Goal: Complete application form

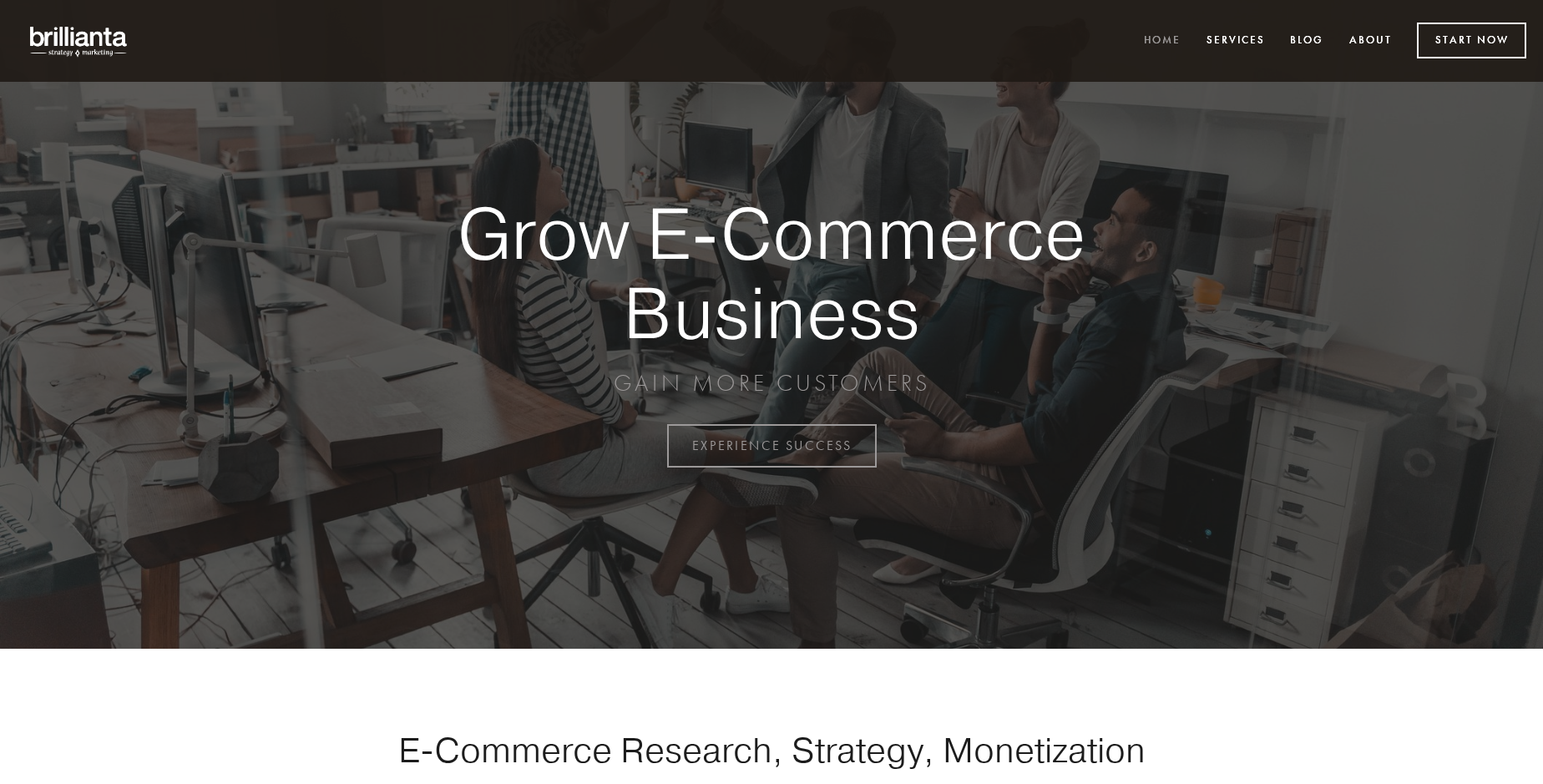
scroll to position [4376, 0]
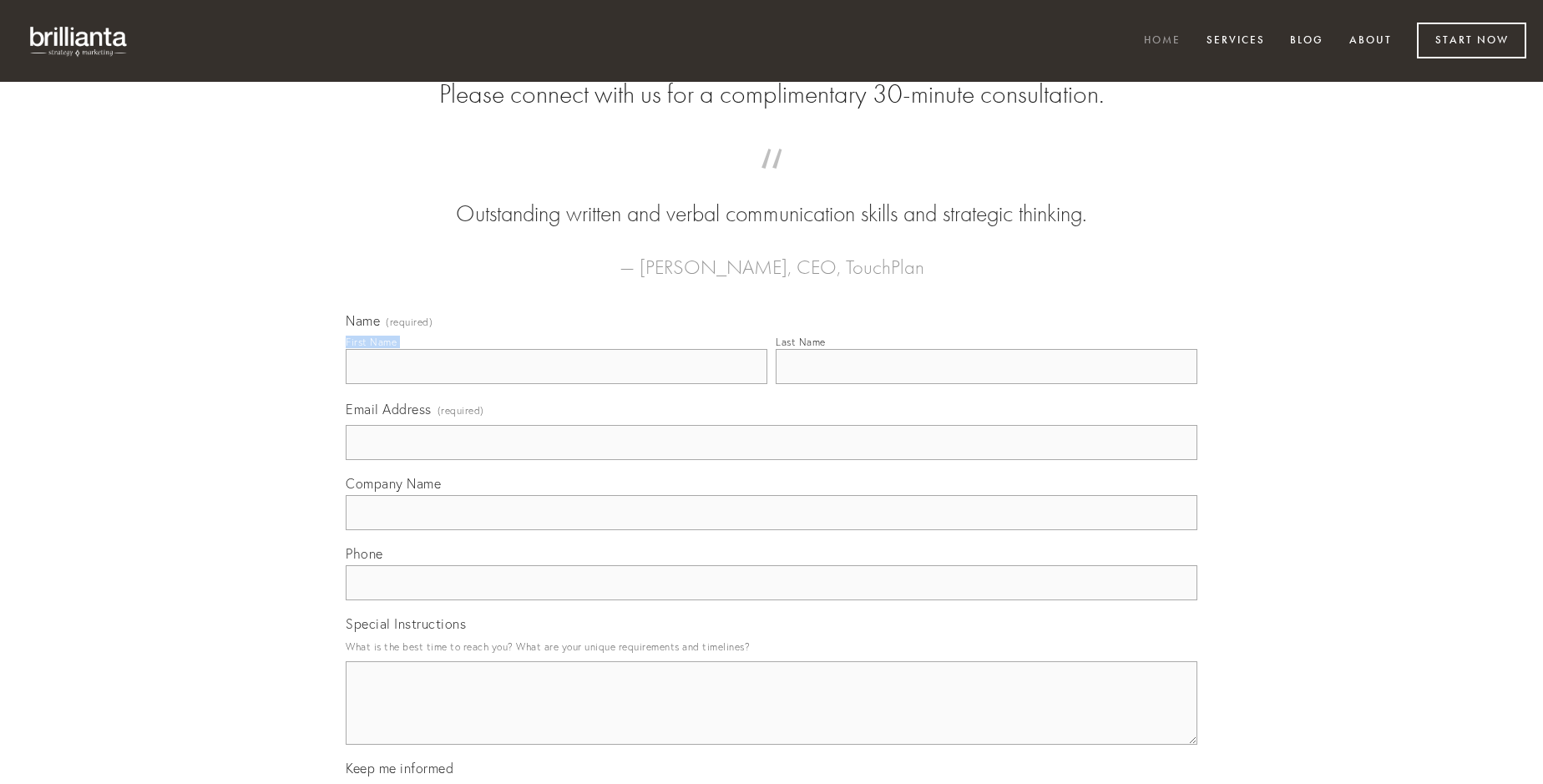
type input "[PERSON_NAME]"
click at [986, 384] on input "Last Name" at bounding box center [986, 367] width 422 height 35
type input "[PERSON_NAME]"
click at [772, 460] on input "Email Address (required)" at bounding box center [772, 443] width 852 height 35
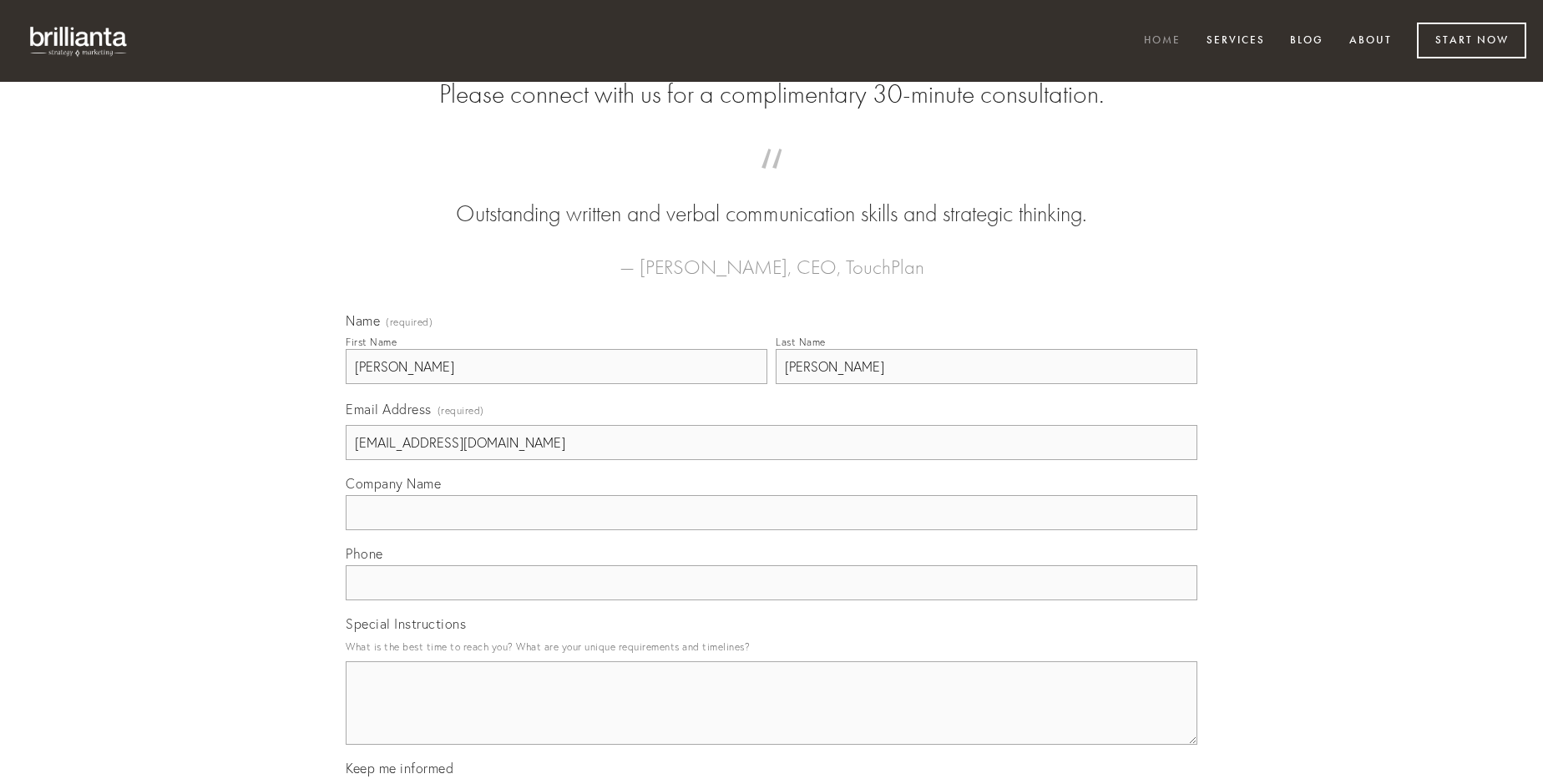
type input "[EMAIL_ADDRESS][DOMAIN_NAME]"
click at [772, 530] on input "Company Name" at bounding box center [772, 513] width 852 height 35
type input "viriliter"
click at [772, 601] on input "text" at bounding box center [772, 583] width 852 height 35
click at [772, 718] on textarea "Special Instructions" at bounding box center [772, 703] width 852 height 83
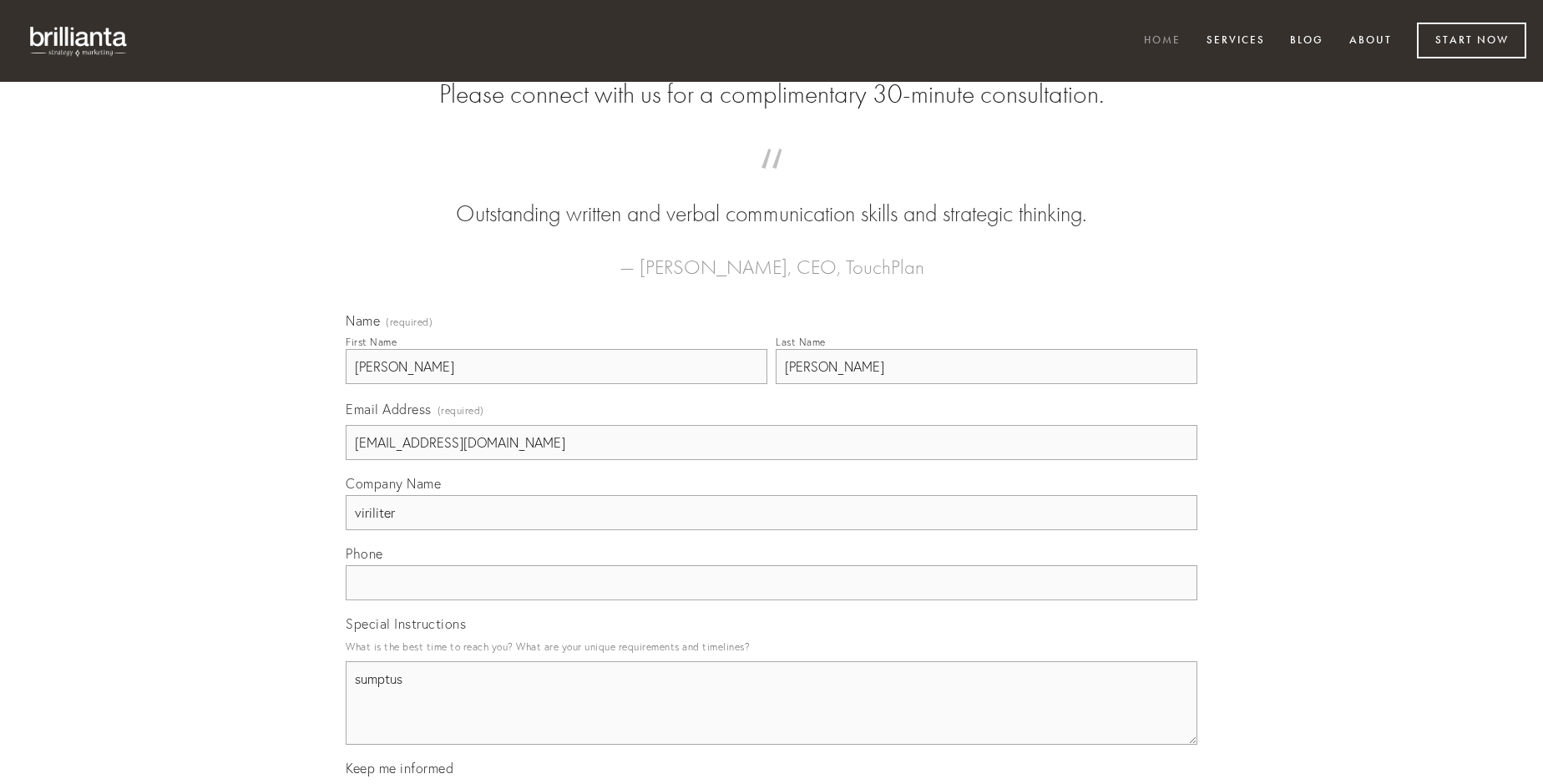
type textarea "sumptus"
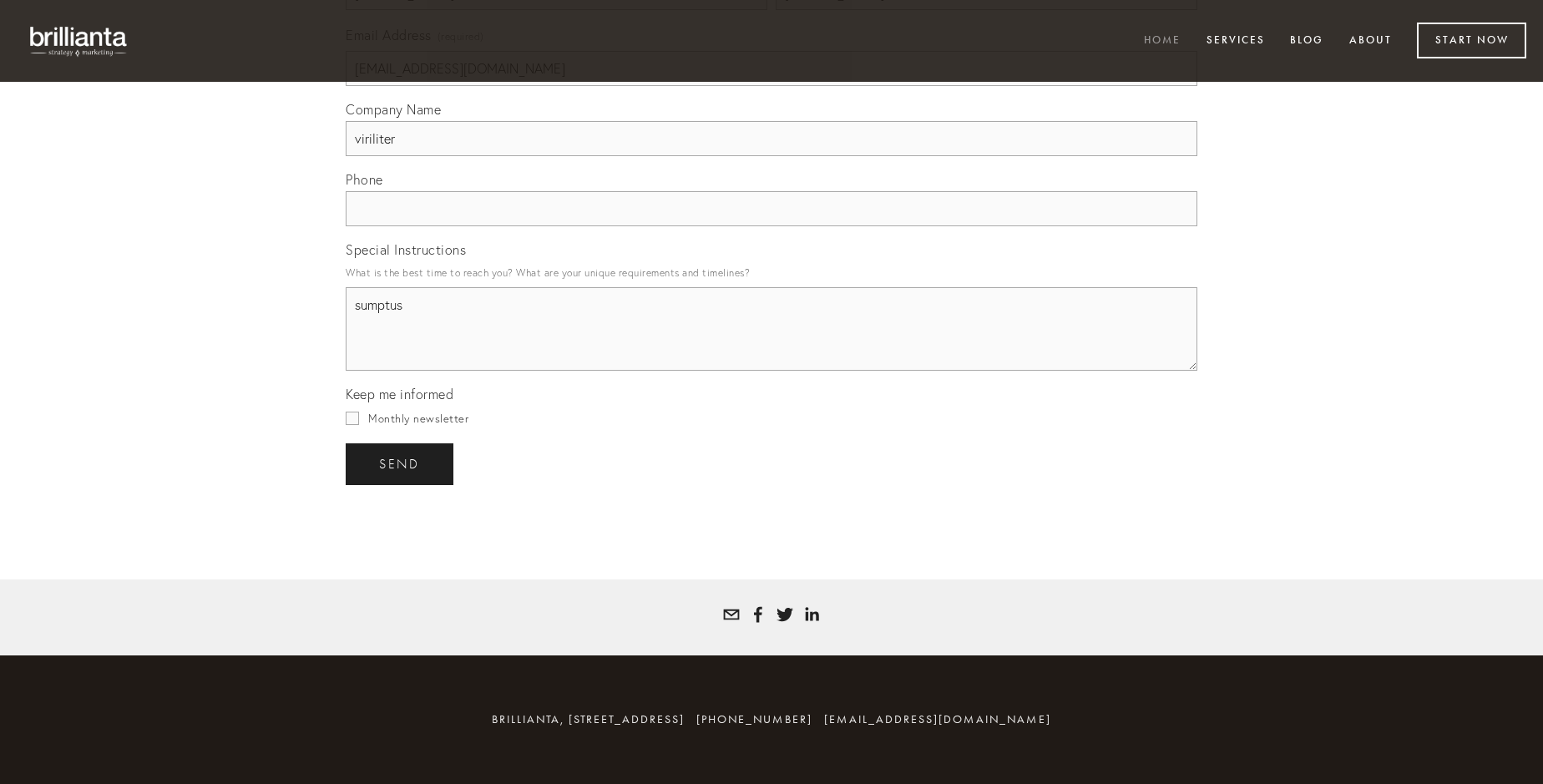
click at [400, 463] on span "send" at bounding box center [399, 463] width 41 height 15
